Goal: Transaction & Acquisition: Purchase product/service

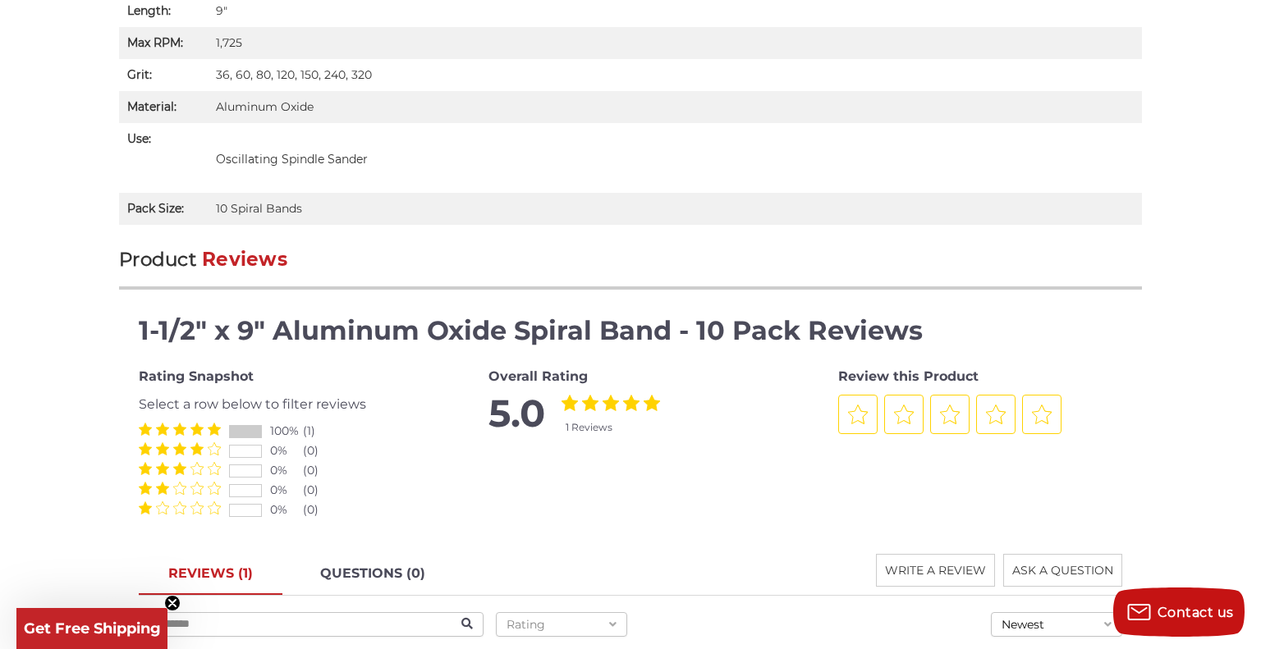
scroll to position [1559, 0]
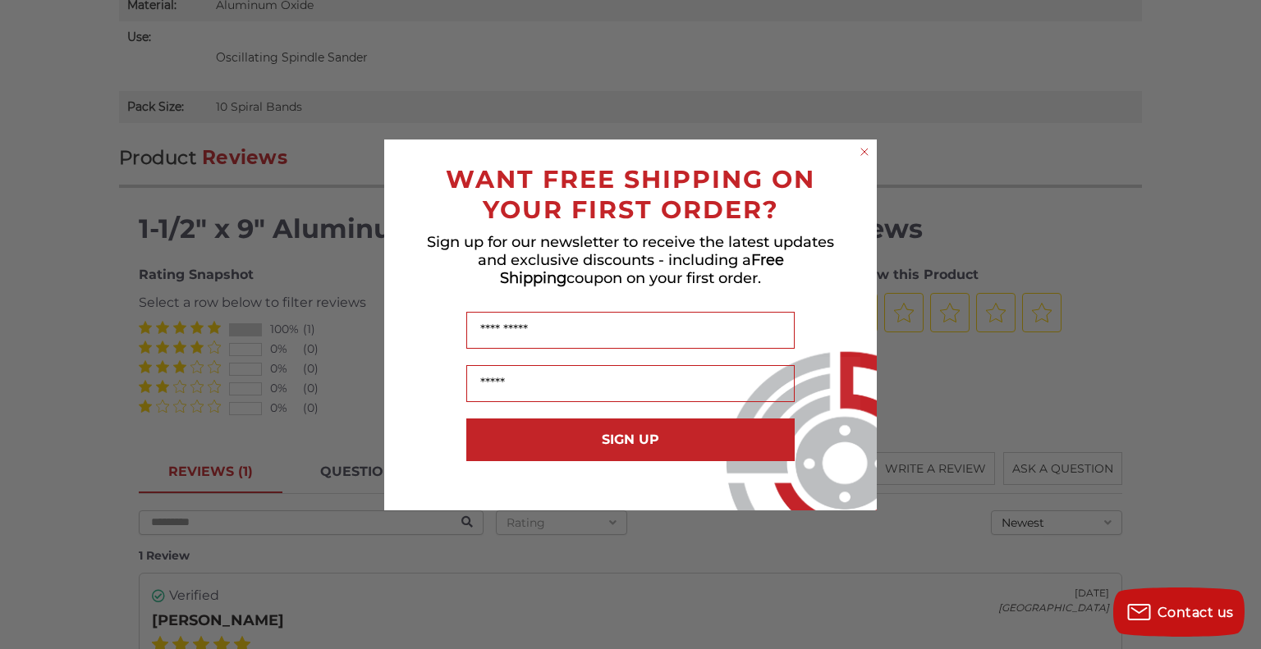
click at [867, 152] on circle "Close dialog" at bounding box center [865, 152] width 16 height 16
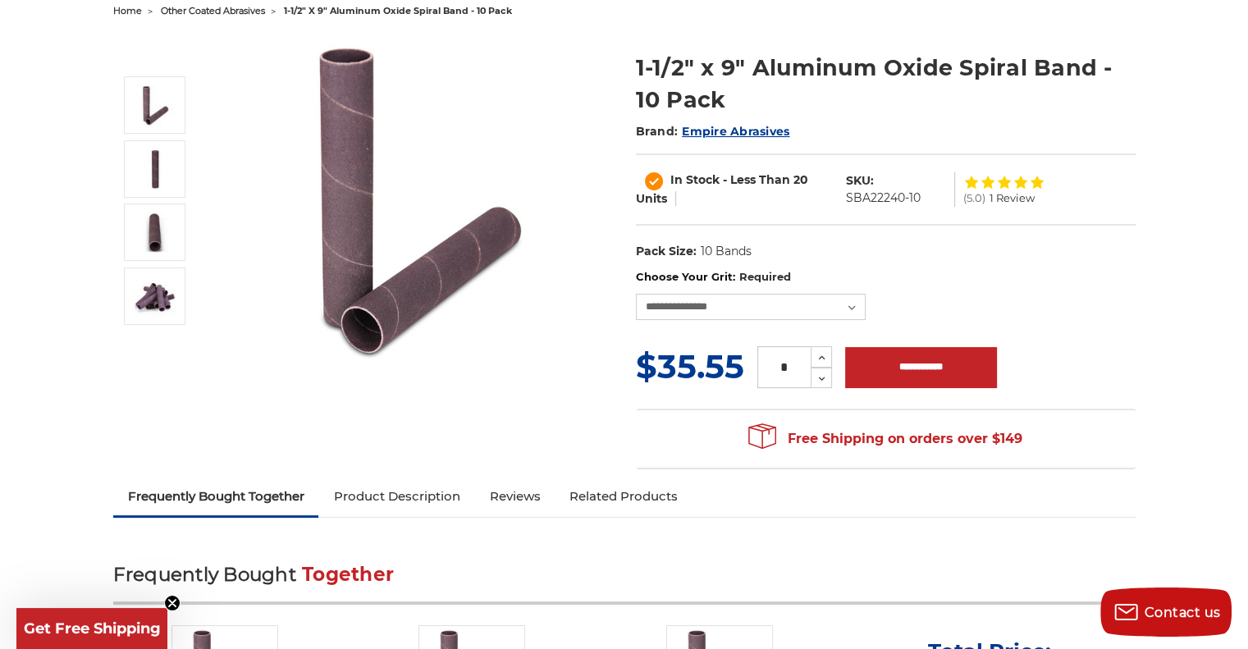
scroll to position [0, 0]
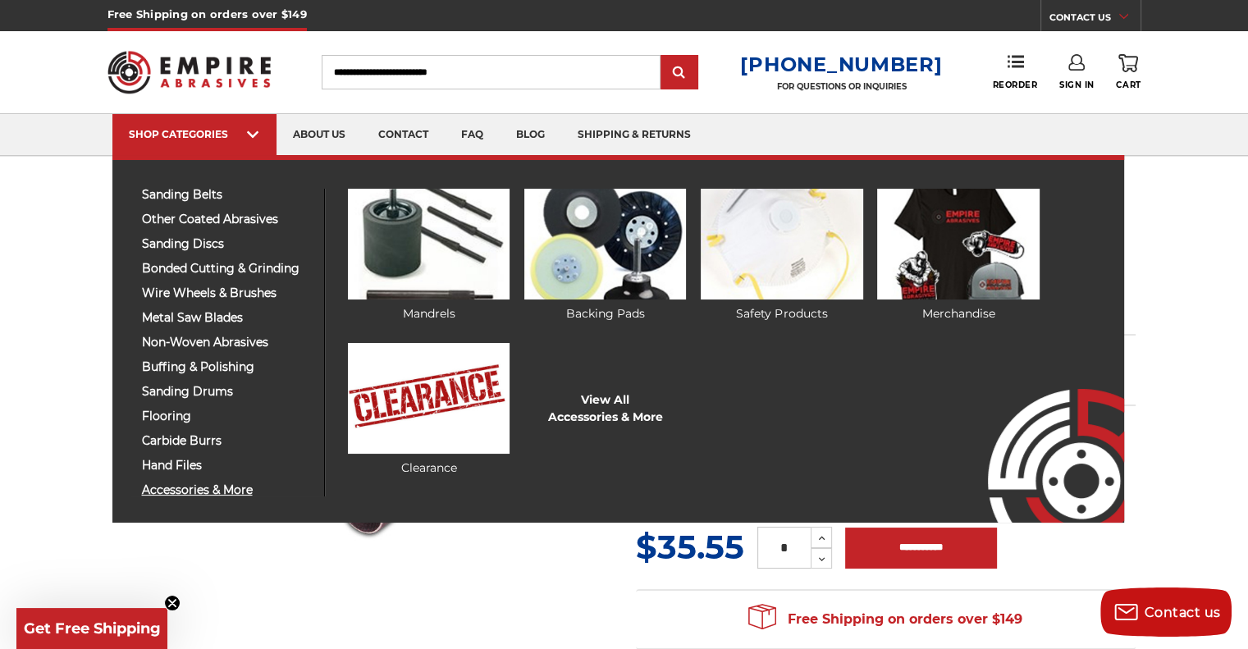
click at [172, 491] on span "accessories & more" at bounding box center [227, 490] width 170 height 12
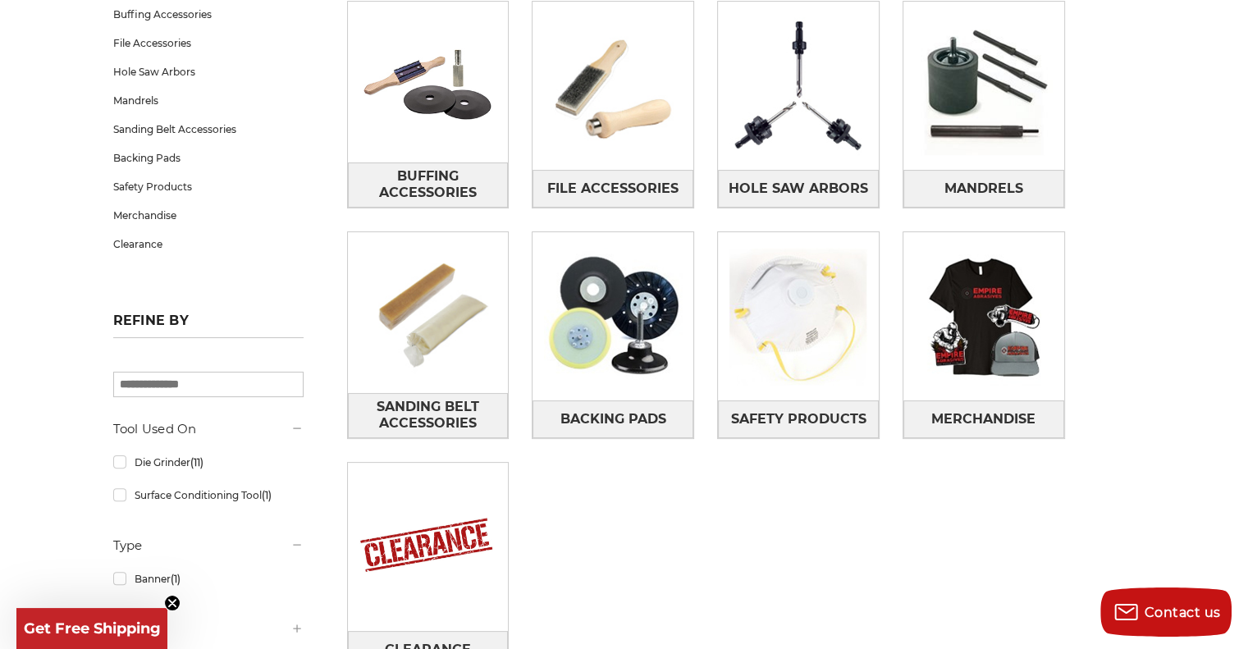
scroll to position [164, 0]
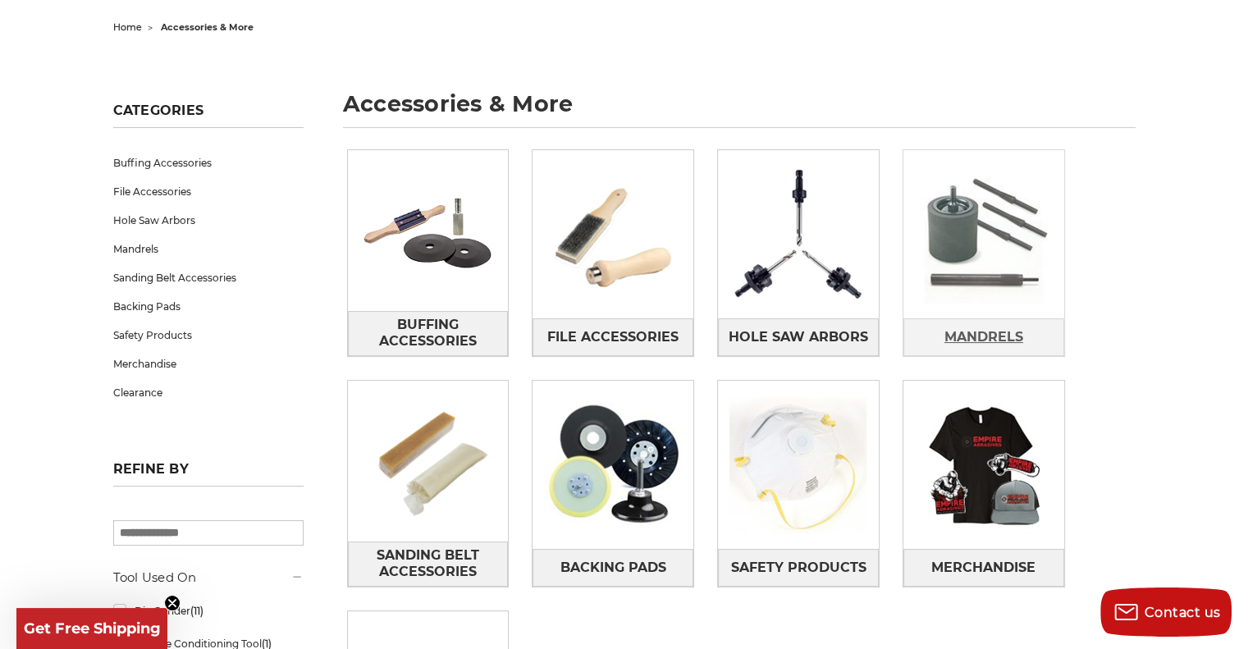
click at [1003, 327] on span "Mandrels" at bounding box center [984, 337] width 79 height 28
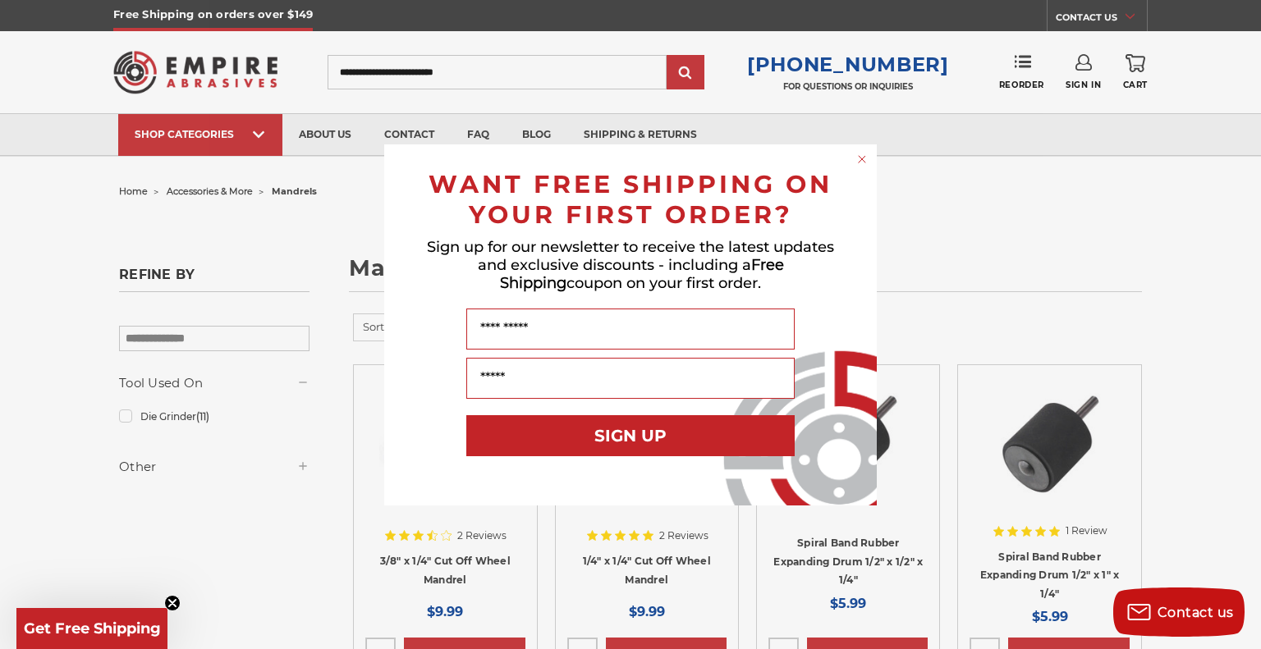
click at [865, 167] on icon "Close dialog" at bounding box center [862, 159] width 16 height 16
